Goal: Task Accomplishment & Management: Use online tool/utility

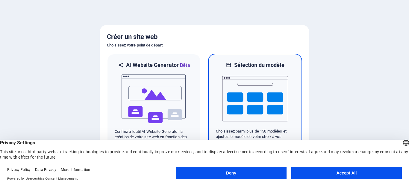
click at [249, 91] on img at bounding box center [255, 99] width 66 height 60
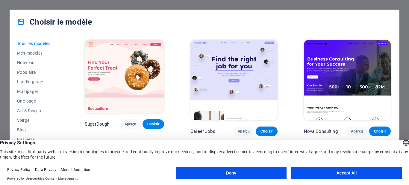
click at [131, 108] on img at bounding box center [124, 76] width 79 height 73
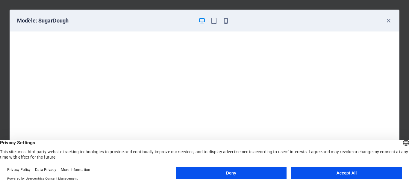
click at [340, 174] on button "Accept All" at bounding box center [346, 173] width 110 height 12
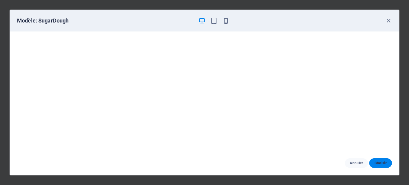
click at [381, 162] on span "Choisir" at bounding box center [380, 162] width 13 height 5
